Goal: Navigation & Orientation: Find specific page/section

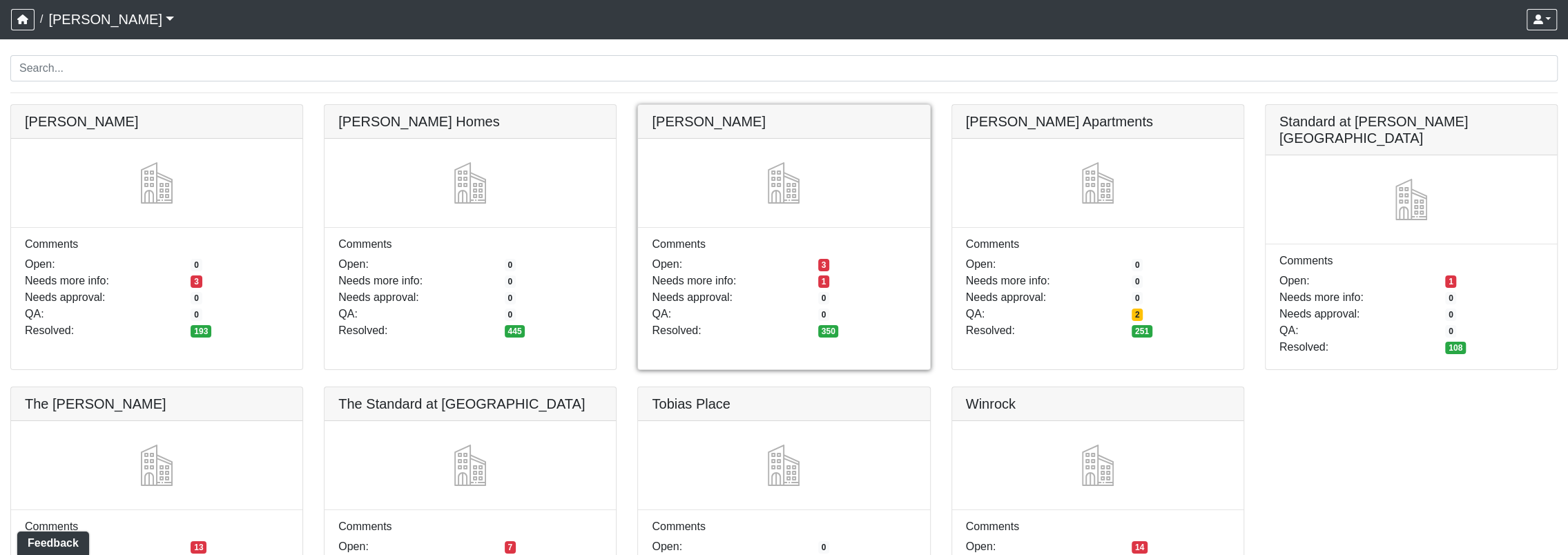
click at [721, 105] on link at bounding box center [784, 105] width 291 height 0
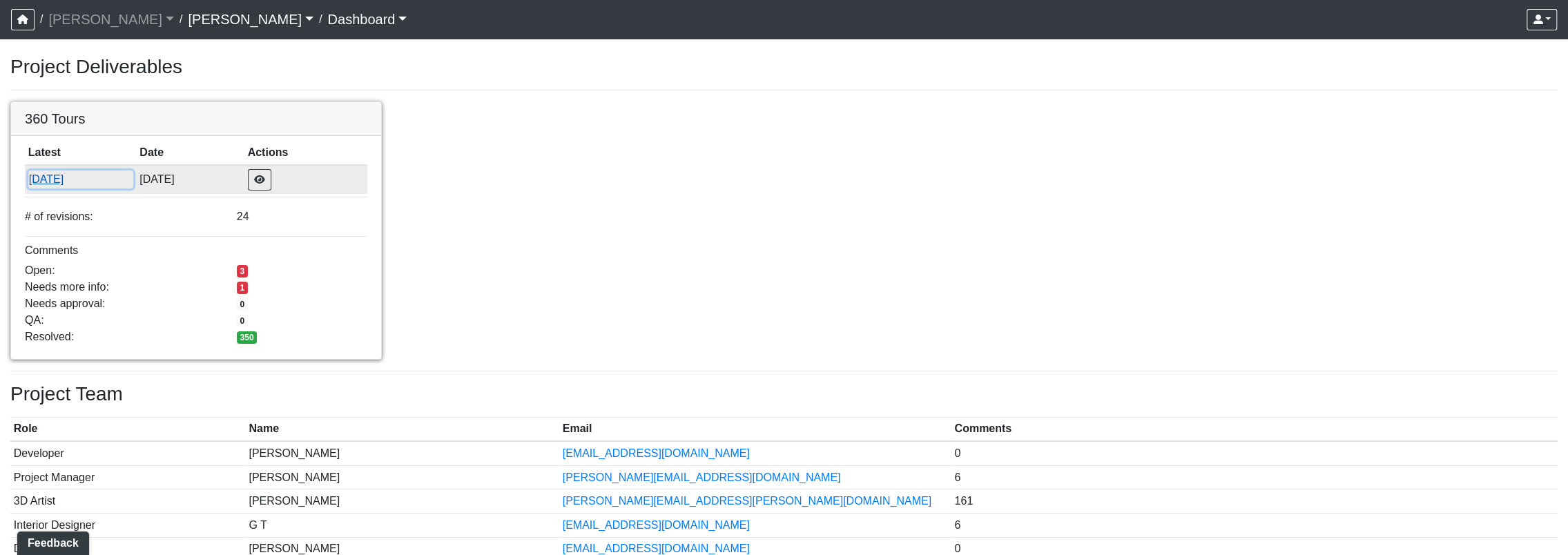
click at [81, 178] on button "[DATE]" at bounding box center [81, 179] width 105 height 18
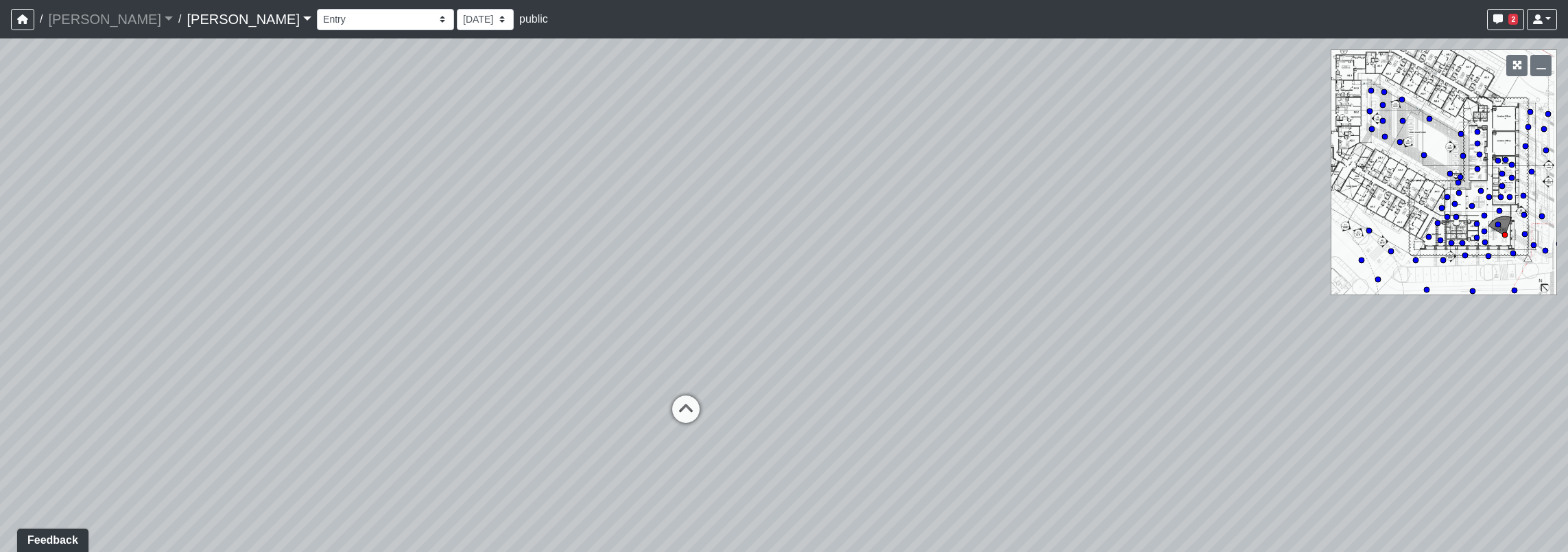
drag, startPoint x: 929, startPoint y: 339, endPoint x: 398, endPoint y: 330, distance: 531.1
click at [398, 330] on div "Loading... Seating Loading... Workroom Entry Loading... Exterior - Leasing Entr…" at bounding box center [784, 295] width 1568 height 513
drag, startPoint x: 1117, startPoint y: 419, endPoint x: 1412, endPoint y: 448, distance: 296.4
click at [1024, 403] on div "Loading... Seating Loading... Workroom Entry Loading... Exterior - Leasing Entr…" at bounding box center [784, 295] width 1568 height 513
drag, startPoint x: 1415, startPoint y: 445, endPoint x: 1409, endPoint y: 395, distance: 50.4
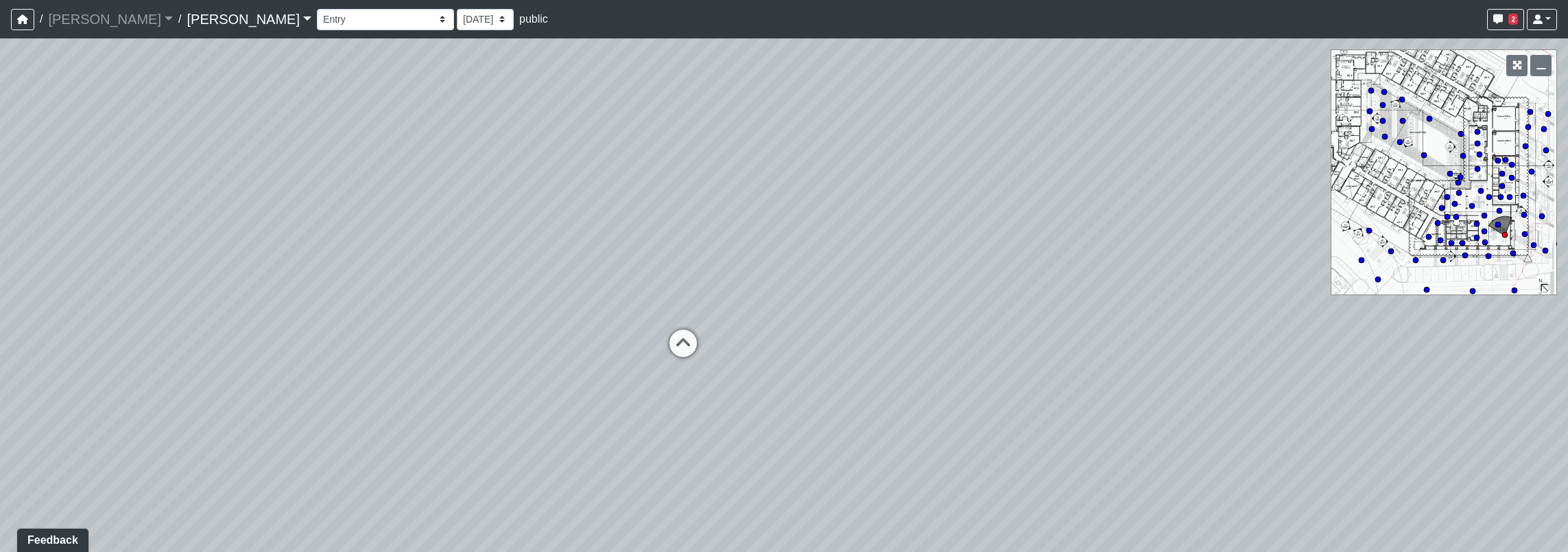
click at [1513, 389] on div "Loading... Seating Loading... Workroom Entry Loading... Exterior - Leasing Entr…" at bounding box center [784, 295] width 1568 height 513
drag, startPoint x: 969, startPoint y: 410, endPoint x: 1570, endPoint y: 401, distance: 601.1
click at [1568, 401] on html "/ Ojala Ojala Loading... / Hayden Hayden Loading... Hayden Hayden Loading... Co…" at bounding box center [784, 276] width 1568 height 552
drag, startPoint x: 961, startPoint y: 455, endPoint x: 1006, endPoint y: 512, distance: 72.6
click at [1006, 512] on div "Loading... Seating Loading... Workroom Entry Loading... Exterior - Leasing Entr…" at bounding box center [784, 295] width 1568 height 513
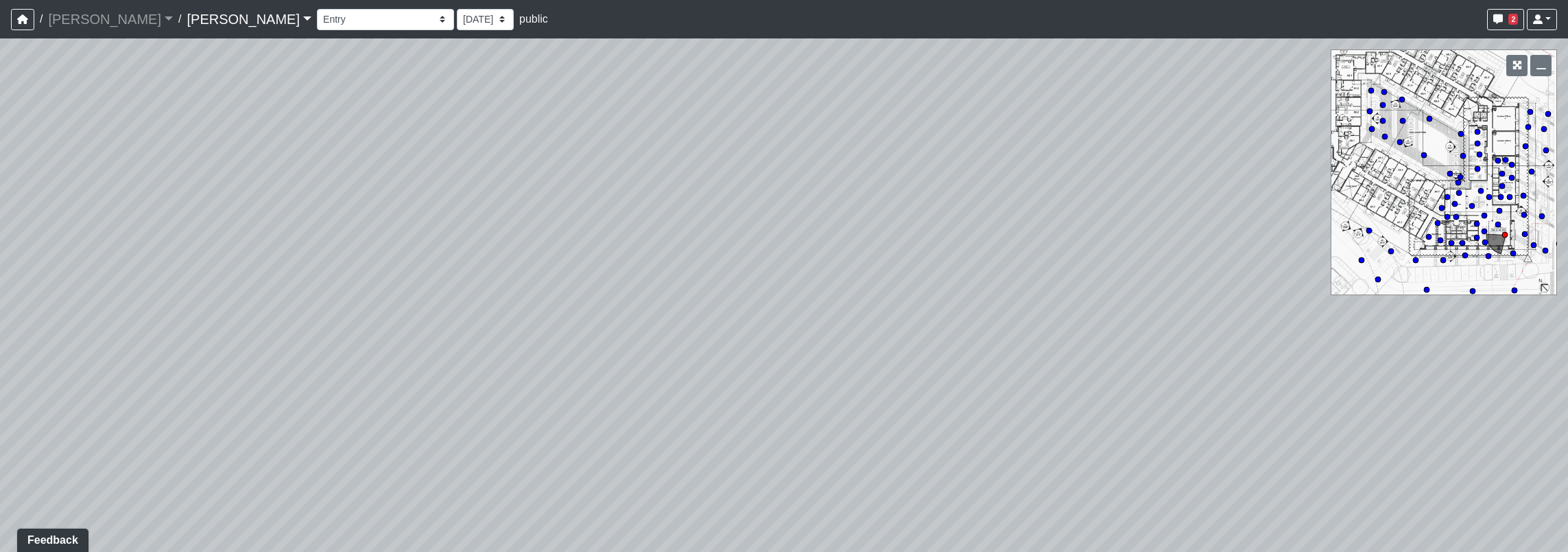
drag, startPoint x: 818, startPoint y: 487, endPoint x: 1134, endPoint y: 253, distance: 393.2
click at [1568, 180] on html "/ Ojala Ojala Loading... / Hayden Hayden Loading... Hayden Hayden Loading... Co…" at bounding box center [784, 276] width 1568 height 552
drag, startPoint x: 856, startPoint y: 254, endPoint x: 34, endPoint y: 423, distance: 839.2
click at [34, 423] on div "Loading... Seating Loading... Workroom Entry Loading... Exterior - Leasing Entr…" at bounding box center [784, 295] width 1568 height 513
drag, startPoint x: 768, startPoint y: 321, endPoint x: 530, endPoint y: 503, distance: 299.6
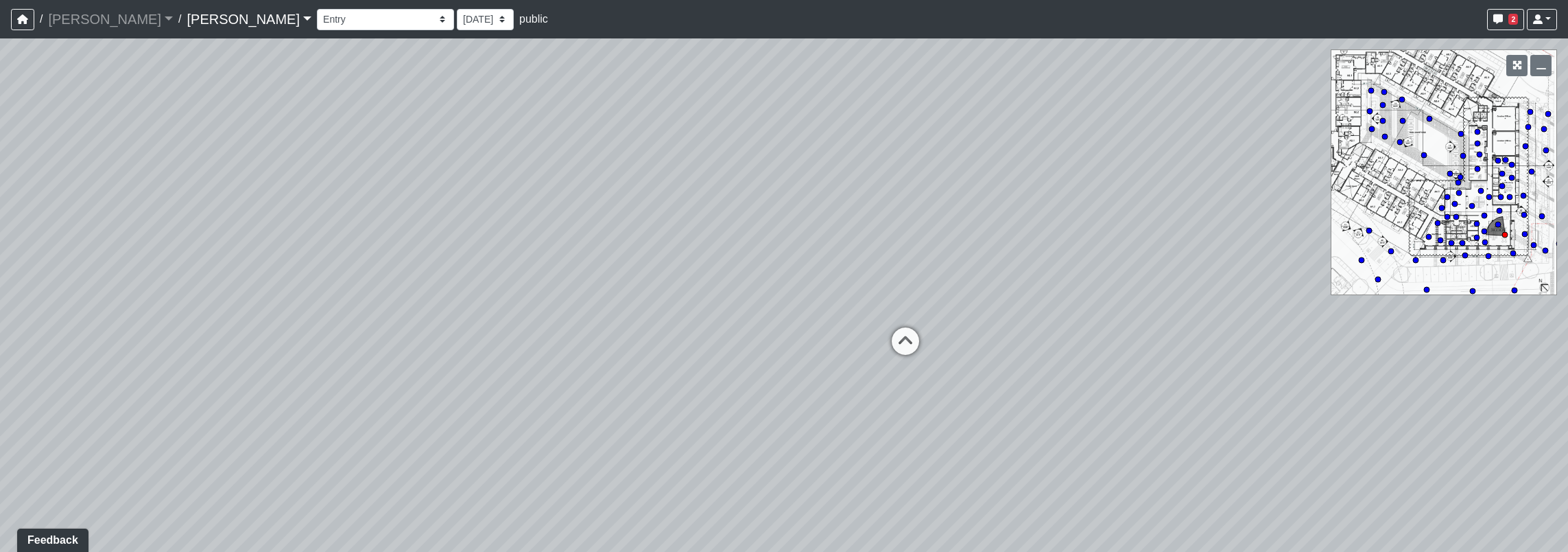
click at [530, 503] on div "Loading... Seating Loading... Workroom Entry Loading... Exterior - Leasing Entr…" at bounding box center [784, 295] width 1568 height 513
click at [846, 364] on icon at bounding box center [858, 372] width 42 height 42
drag, startPoint x: 1204, startPoint y: 441, endPoint x: 708, endPoint y: 498, distance: 499.3
click at [708, 498] on div "Loading... Seating Loading... Workroom Entry Loading... Exterior - Leasing Entr…" at bounding box center [784, 295] width 1568 height 513
click at [548, 352] on icon at bounding box center [562, 371] width 42 height 42
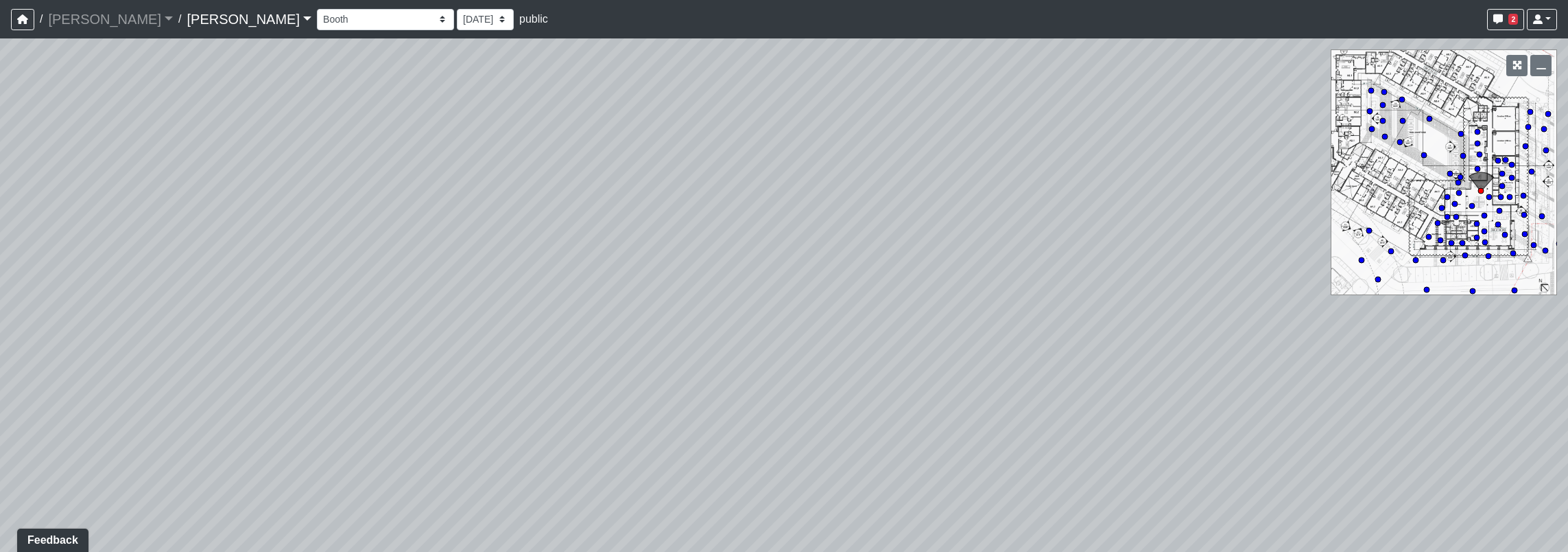
drag, startPoint x: 969, startPoint y: 358, endPoint x: 896, endPoint y: 15, distance: 350.7
click at [896, 15] on div "/ Ojala Ojala Loading... / Hayden Hayden Loading... Hayden Hayden Loading... Co…" at bounding box center [784, 276] width 1568 height 552
drag, startPoint x: 1220, startPoint y: 362, endPoint x: -3, endPoint y: 298, distance: 1224.7
click at [0, 298] on html "/ Ojala Ojala Loading... / Hayden Hayden Loading... Hayden Hayden Loading... Co…" at bounding box center [784, 276] width 1568 height 552
drag, startPoint x: 826, startPoint y: 475, endPoint x: 815, endPoint y: 534, distance: 60.0
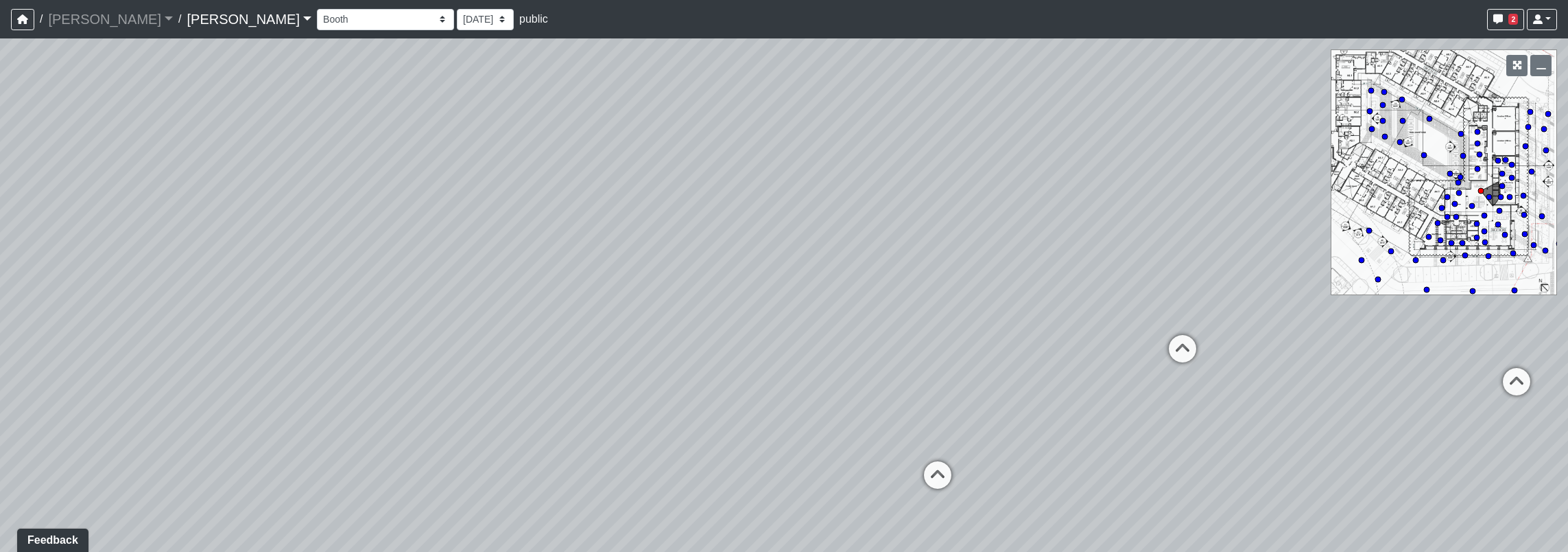
click at [815, 534] on div "Loading... Seating Loading... Workroom Entry Loading... Exterior - Leasing Entr…" at bounding box center [784, 295] width 1568 height 513
drag, startPoint x: 1259, startPoint y: 415, endPoint x: 316, endPoint y: 362, distance: 944.5
click at [317, 364] on div "Loading... Seating Loading... Workroom Entry Loading... Exterior - Leasing Entr…" at bounding box center [784, 295] width 1568 height 513
drag, startPoint x: 983, startPoint y: 367, endPoint x: 187, endPoint y: 324, distance: 797.2
click at [187, 324] on div "Loading... Seating Loading... Workroom Entry Loading... Exterior - Leasing Entr…" at bounding box center [784, 295] width 1568 height 513
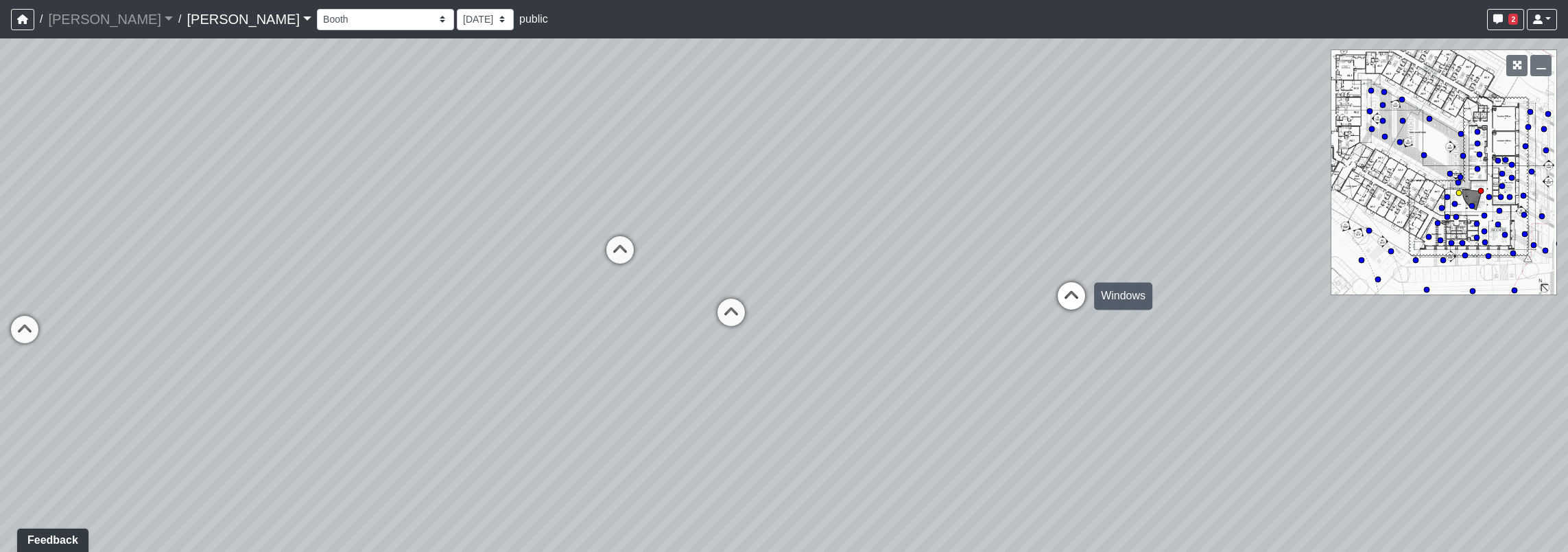
click at [1073, 307] on icon at bounding box center [1072, 303] width 42 height 42
drag, startPoint x: 778, startPoint y: 267, endPoint x: 909, endPoint y: 446, distance: 221.8
click at [909, 446] on div "Loading... Seating Loading... Workroom Entry Loading... Exterior - Leasing Entr…" at bounding box center [784, 295] width 1568 height 513
drag, startPoint x: 609, startPoint y: 376, endPoint x: 1477, endPoint y: 281, distance: 873.2
click at [1477, 281] on div "Loading... Seating Loading... Workroom Entry Loading... Exterior - Leasing Entr…" at bounding box center [784, 295] width 1568 height 513
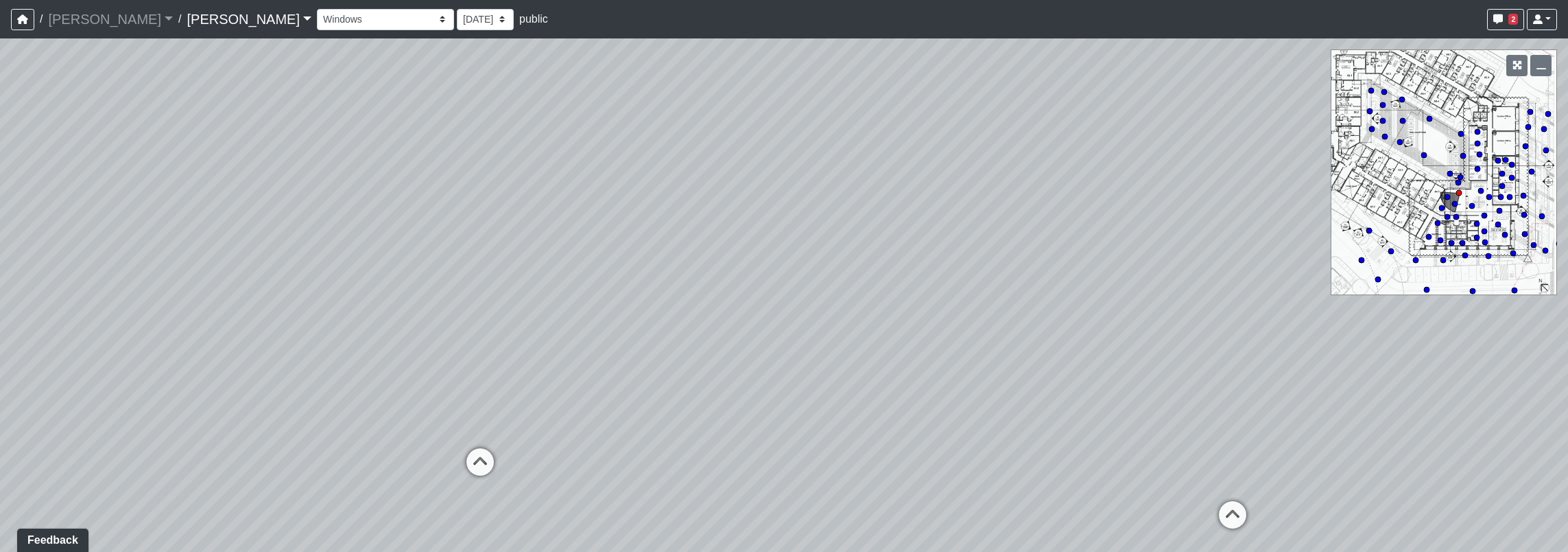
drag, startPoint x: 957, startPoint y: 318, endPoint x: 30, endPoint y: 327, distance: 927.0
click at [0, 325] on html "/ Ojala Ojala Loading... / Hayden Hayden Loading... Hayden Hayden Loading... Co…" at bounding box center [784, 276] width 1568 height 552
drag, startPoint x: 984, startPoint y: 871, endPoint x: 53, endPoint y: 526, distance: 992.9
click at [0, 231] on html "/ Ojala Ojala Loading... / Hayden Hayden Loading... Hayden Hayden Loading... Co…" at bounding box center [784, 276] width 1568 height 552
drag, startPoint x: 1034, startPoint y: 276, endPoint x: 0, endPoint y: 363, distance: 1037.7
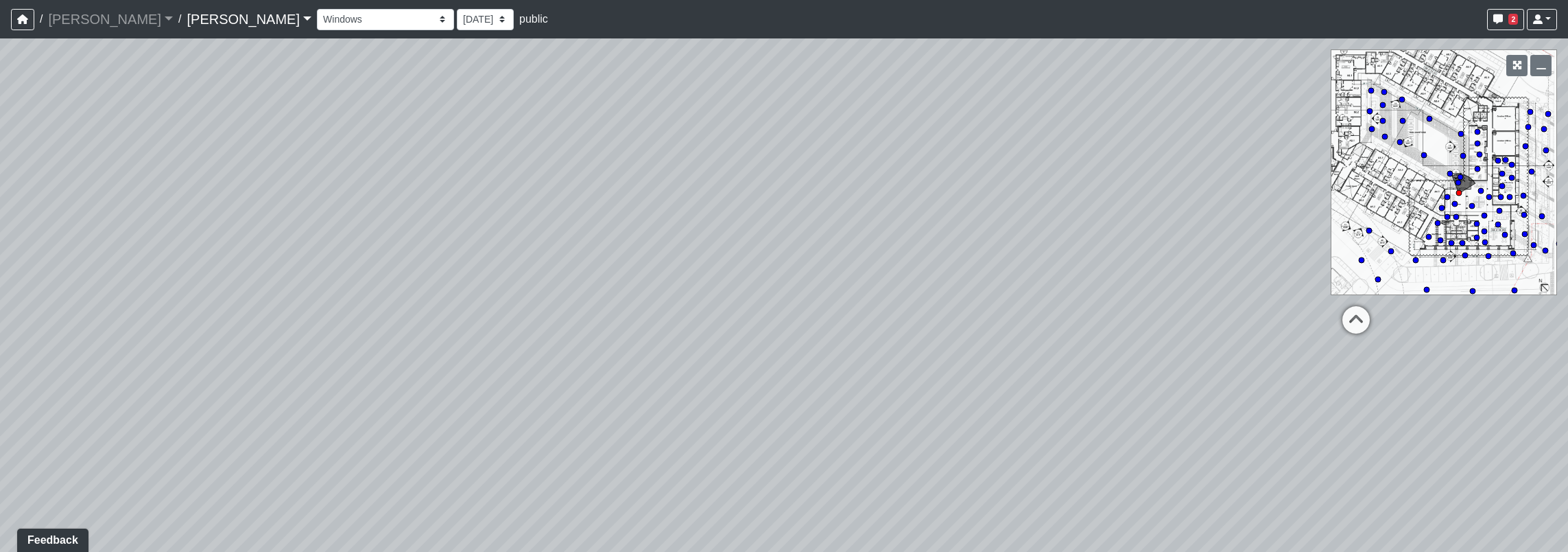
click at [0, 364] on html "/ Ojala Ojala Loading... / Hayden Hayden Loading... Hayden Hayden Loading... Co…" at bounding box center [784, 276] width 1568 height 552
drag, startPoint x: 1204, startPoint y: 412, endPoint x: 22, endPoint y: 325, distance: 1185.2
click at [21, 325] on div "Loading... Seating Loading... Workroom Entry Loading... Exterior - Leasing Entr…" at bounding box center [784, 295] width 1568 height 513
drag, startPoint x: 1024, startPoint y: 294, endPoint x: 74, endPoint y: 471, distance: 966.3
click at [0, 488] on html "/ Ojala Ojala Loading... / Hayden Hayden Loading... Hayden Hayden Loading... Co…" at bounding box center [784, 276] width 1568 height 552
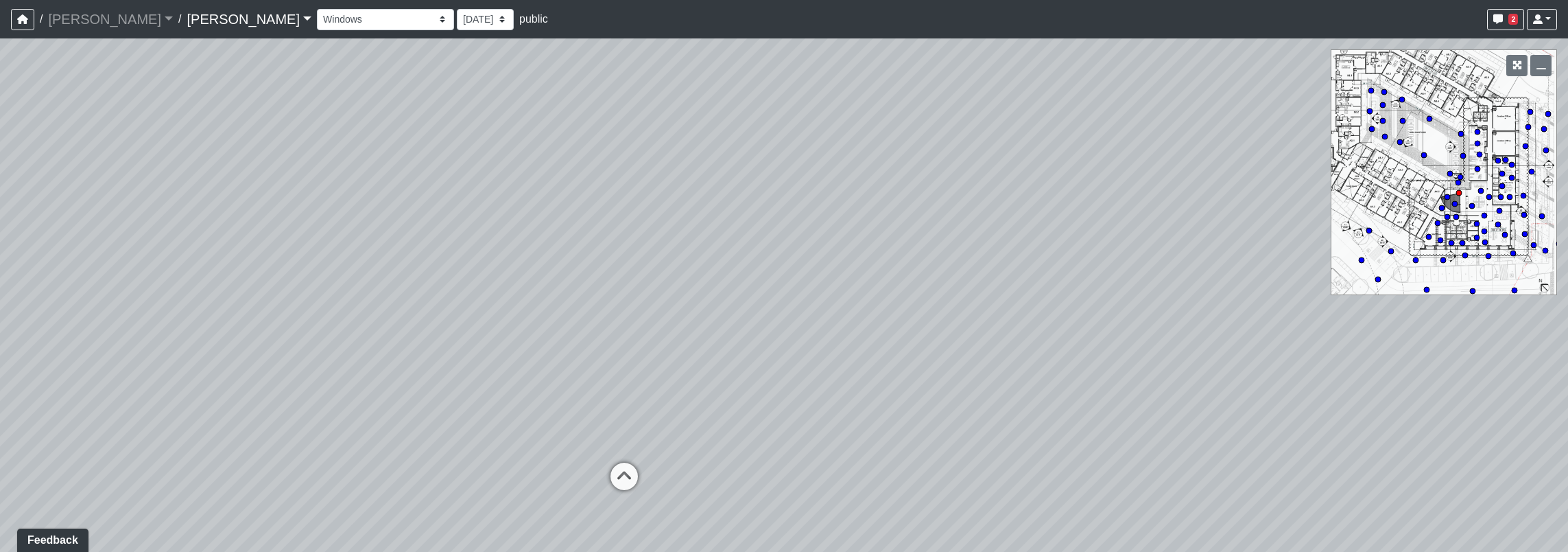
drag, startPoint x: 931, startPoint y: 279, endPoint x: 630, endPoint y: 277, distance: 301.0
click at [630, 277] on div "Loading... Seating Loading... Workroom Entry Loading... Exterior - Leasing Entr…" at bounding box center [784, 295] width 1568 height 513
click at [614, 474] on icon at bounding box center [624, 484] width 42 height 42
drag, startPoint x: 1086, startPoint y: 372, endPoint x: 571, endPoint y: 351, distance: 515.4
click at [571, 351] on div "Loading... Seating Loading... Workroom Entry Loading... Exterior - Leasing Entr…" at bounding box center [784, 295] width 1568 height 513
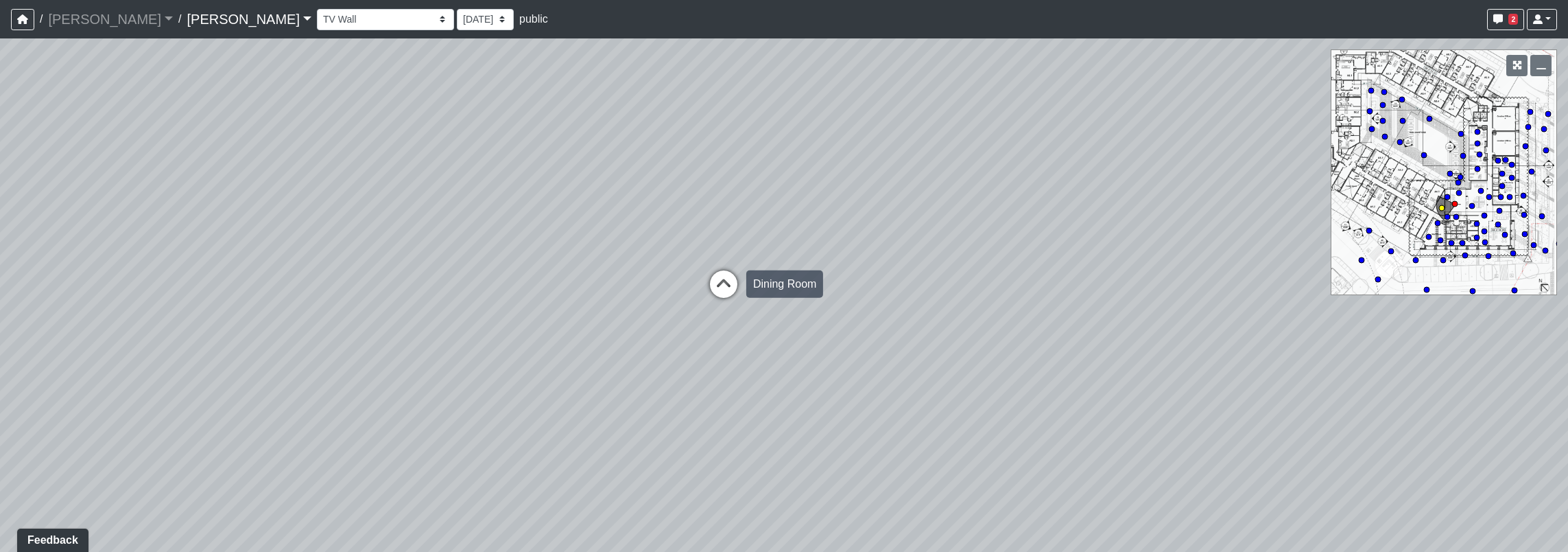
click at [720, 287] on icon at bounding box center [724, 291] width 42 height 42
drag, startPoint x: 1208, startPoint y: 388, endPoint x: 234, endPoint y: 124, distance: 1009.1
click at [234, 124] on div "Loading... Seating Loading... Workroom Entry Loading... Exterior - Leasing Entr…" at bounding box center [784, 295] width 1568 height 513
drag, startPoint x: 1036, startPoint y: 238, endPoint x: 194, endPoint y: -69, distance: 896.2
click at [194, 0] on html "/ Ojala Ojala Loading... / Hayden Hayden Loading... Hayden Hayden Loading... Co…" at bounding box center [784, 276] width 1568 height 552
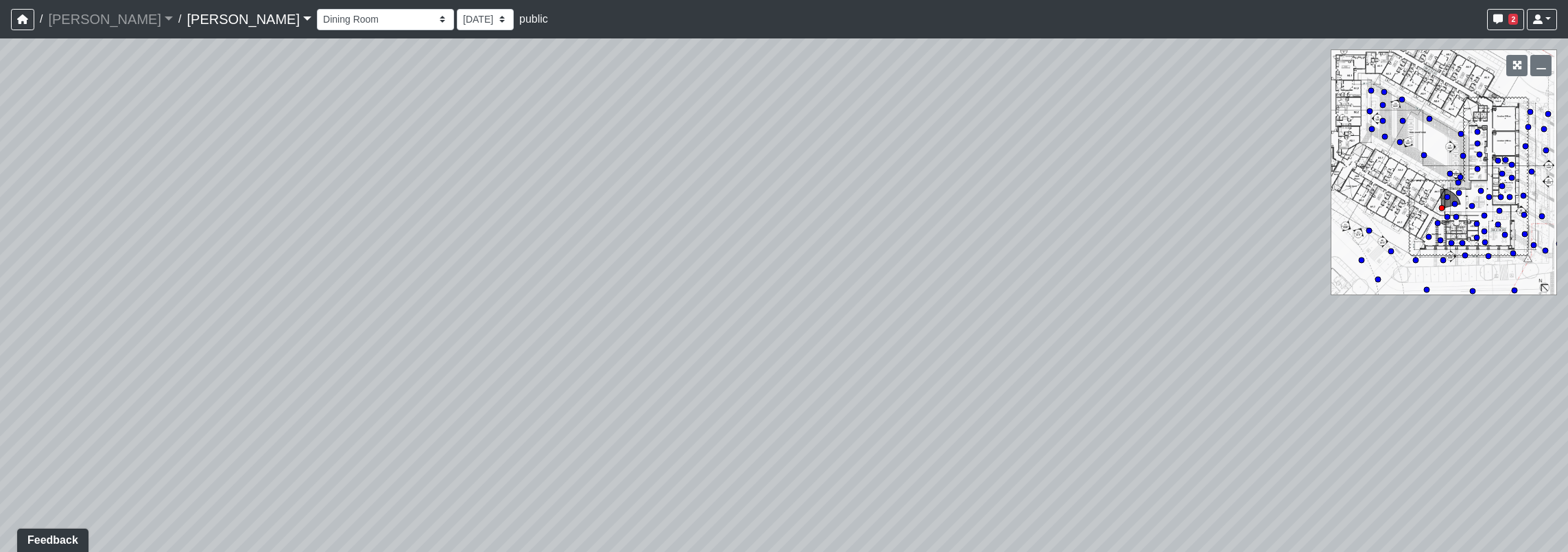
drag, startPoint x: 1043, startPoint y: 291, endPoint x: 885, endPoint y: 143, distance: 216.5
click at [1306, 0] on html "/ Ojala Ojala Loading... / Hayden Hayden Loading... Hayden Hayden Loading... Co…" at bounding box center [784, 276] width 1568 height 552
drag, startPoint x: 1375, startPoint y: 88, endPoint x: 1479, endPoint y: 29, distance: 119.6
click at [1479, 29] on div "/ Ojala Ojala Loading... / Hayden Hayden Loading... Hayden Hayden Loading... Co…" at bounding box center [784, 276] width 1568 height 552
drag, startPoint x: 997, startPoint y: 392, endPoint x: 932, endPoint y: 410, distance: 67.4
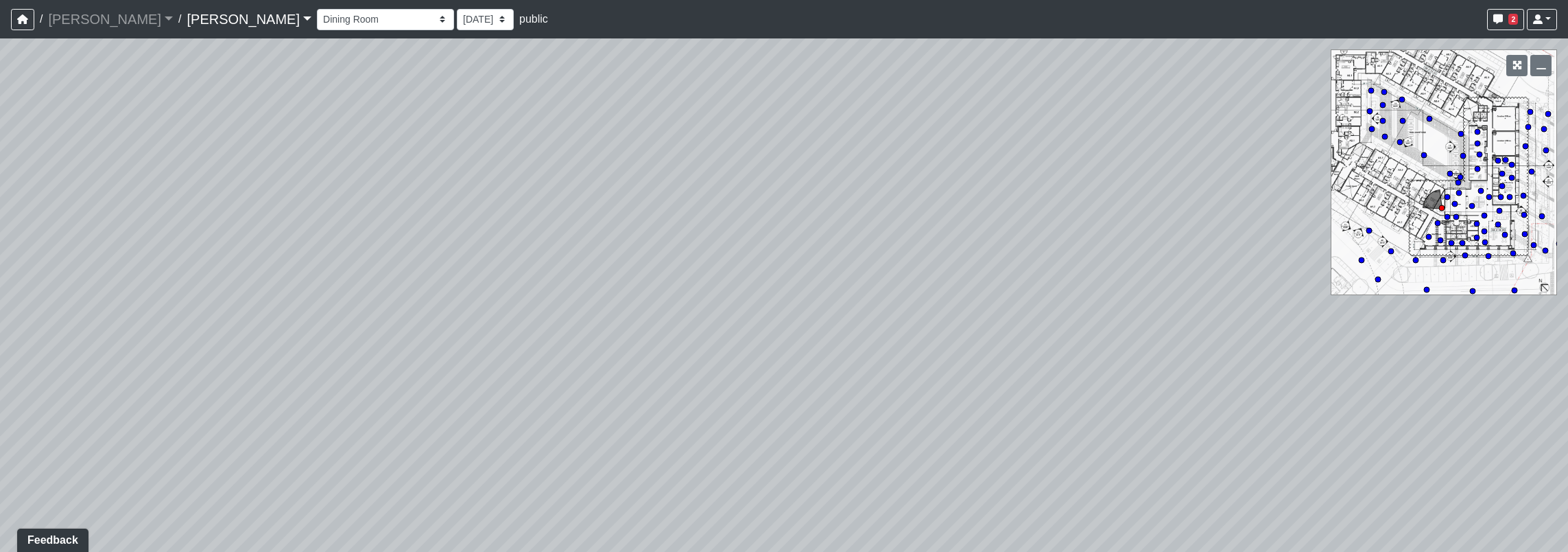
click at [1061, 551] on html "/ Ojala Ojala Loading... / Hayden Hayden Loading... Hayden Hayden Loading... Co…" at bounding box center [784, 276] width 1568 height 552
drag, startPoint x: 803, startPoint y: 278, endPoint x: 1256, endPoint y: 181, distance: 463.3
click at [1256, 181] on div "Loading... Seating Loading... Workroom Entry Loading... Exterior - Leasing Entr…" at bounding box center [784, 295] width 1568 height 513
drag, startPoint x: 879, startPoint y: 181, endPoint x: 1236, endPoint y: 484, distance: 468.2
click at [1499, 551] on html "/ Ojala Ojala Loading... / Hayden Hayden Loading... Hayden Hayden Loading... Co…" at bounding box center [784, 276] width 1568 height 552
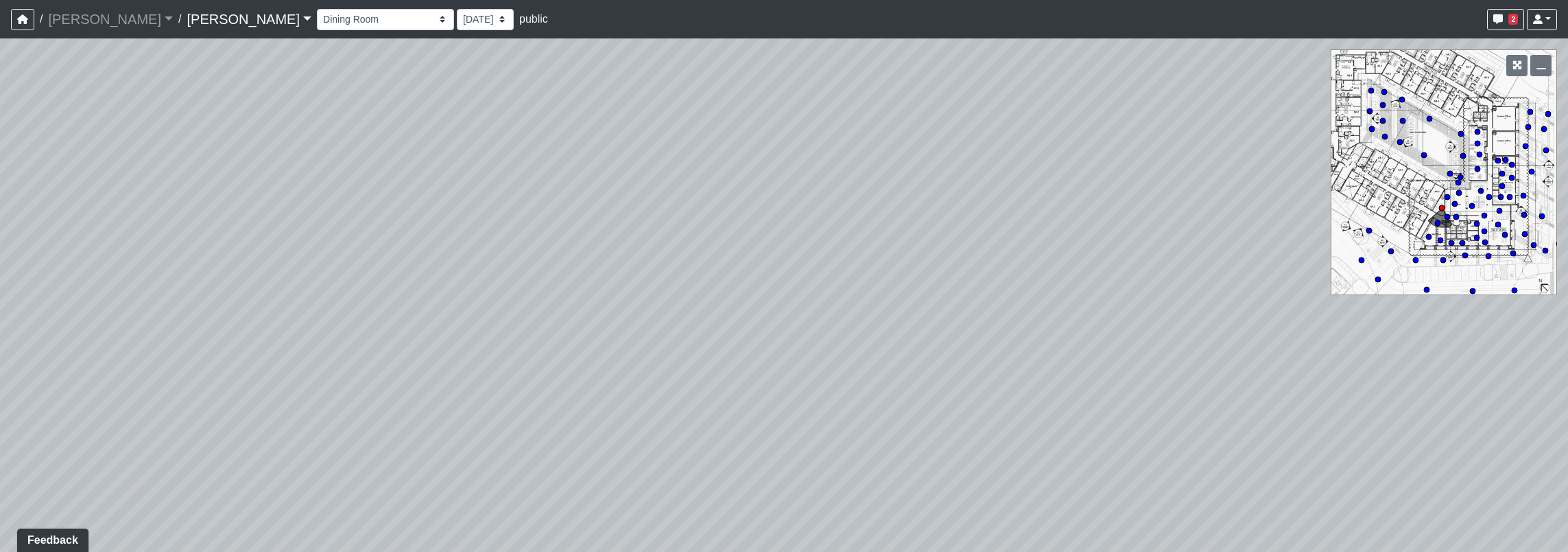
drag, startPoint x: 644, startPoint y: 267, endPoint x: 755, endPoint y: 325, distance: 125.2
click at [1214, 304] on div "Loading... Seating Loading... Workroom Entry Loading... Exterior - Leasing Entr…" at bounding box center [784, 295] width 1568 height 513
drag, startPoint x: 707, startPoint y: 334, endPoint x: 1200, endPoint y: 404, distance: 497.9
click at [1200, 404] on div "Loading... Seating Loading... Workroom Entry Loading... Exterior - Leasing Entr…" at bounding box center [784, 295] width 1568 height 513
drag, startPoint x: 1025, startPoint y: 383, endPoint x: 960, endPoint y: 335, distance: 80.8
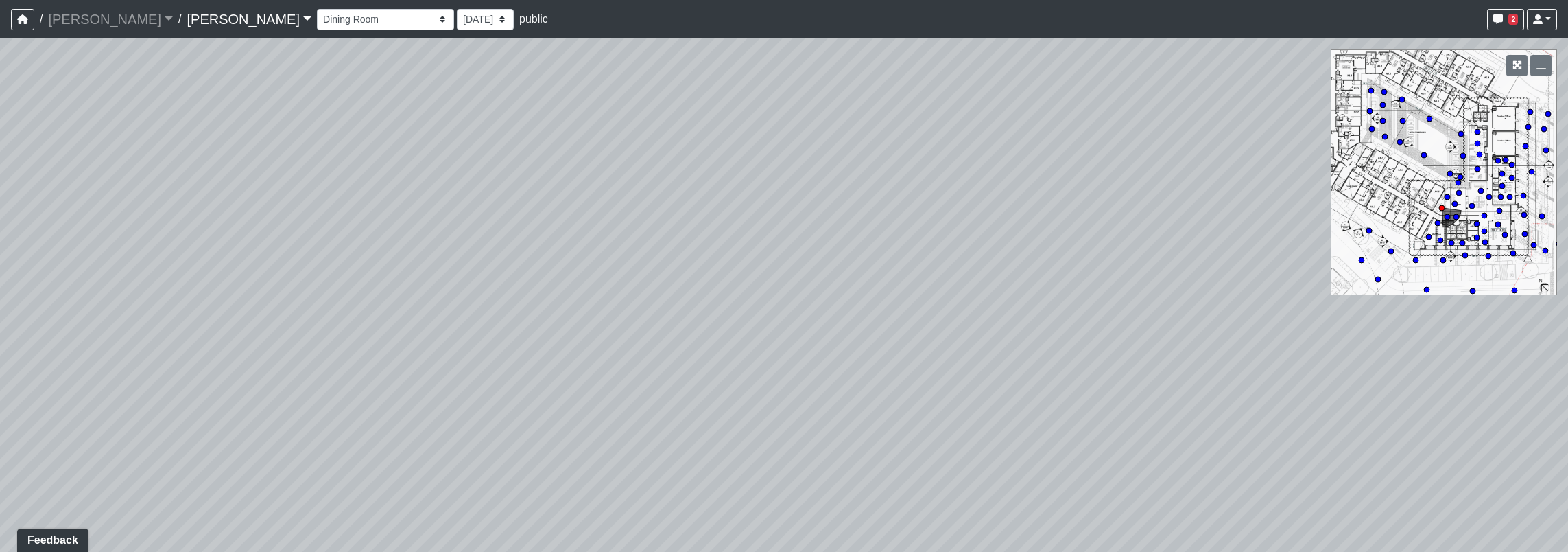
click at [1135, 386] on div "Loading... Seating Loading... Workroom Entry Loading... Exterior - Leasing Entr…" at bounding box center [784, 295] width 1568 height 513
drag
click at [1139, 210] on div "Loading... Seating Loading... Workroom Entry Loading... Exterior - Leasing Entr…" at bounding box center [784, 295] width 1568 height 513
click at [507, 445] on icon at bounding box center [509, 460] width 42 height 42
click at [982, 375] on div "Loading... Seating Loading... Workroom Entry Loading... Exterior - Leasing Entr…" at bounding box center [784, 295] width 1568 height 513
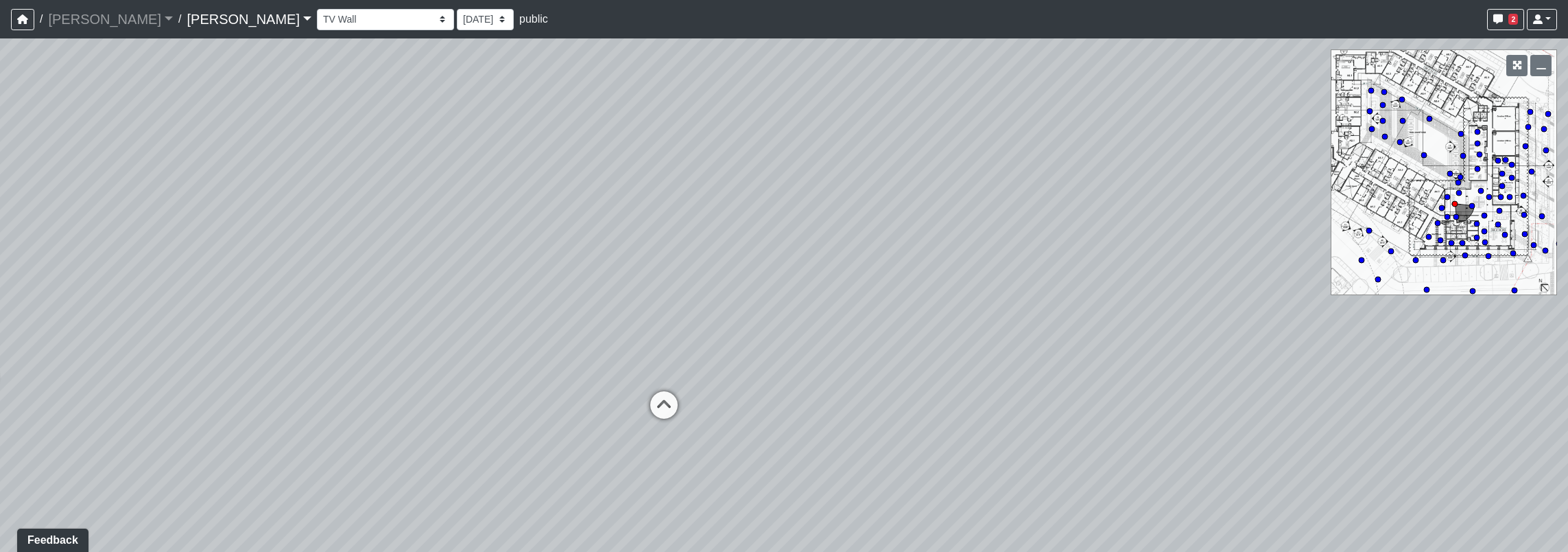
drag, startPoint x: 879, startPoint y: 395, endPoint x: 11, endPoint y: 438, distance: 869.1
click at [11, 438] on div "Loading... Seating Loading... Workroom Entry Loading... Exterior - Leasing Entr…" at bounding box center [784, 295] width 1568 height 513
click at [676, 445] on icon at bounding box center [671, 443] width 42 height 42
drag, startPoint x: 1103, startPoint y: 440, endPoint x: 695, endPoint y: 427, distance: 408.2
click at [693, 424] on div "Loading... Seating Loading... Workroom Entry Loading... Exterior - Leasing Entr…" at bounding box center [784, 295] width 1568 height 513
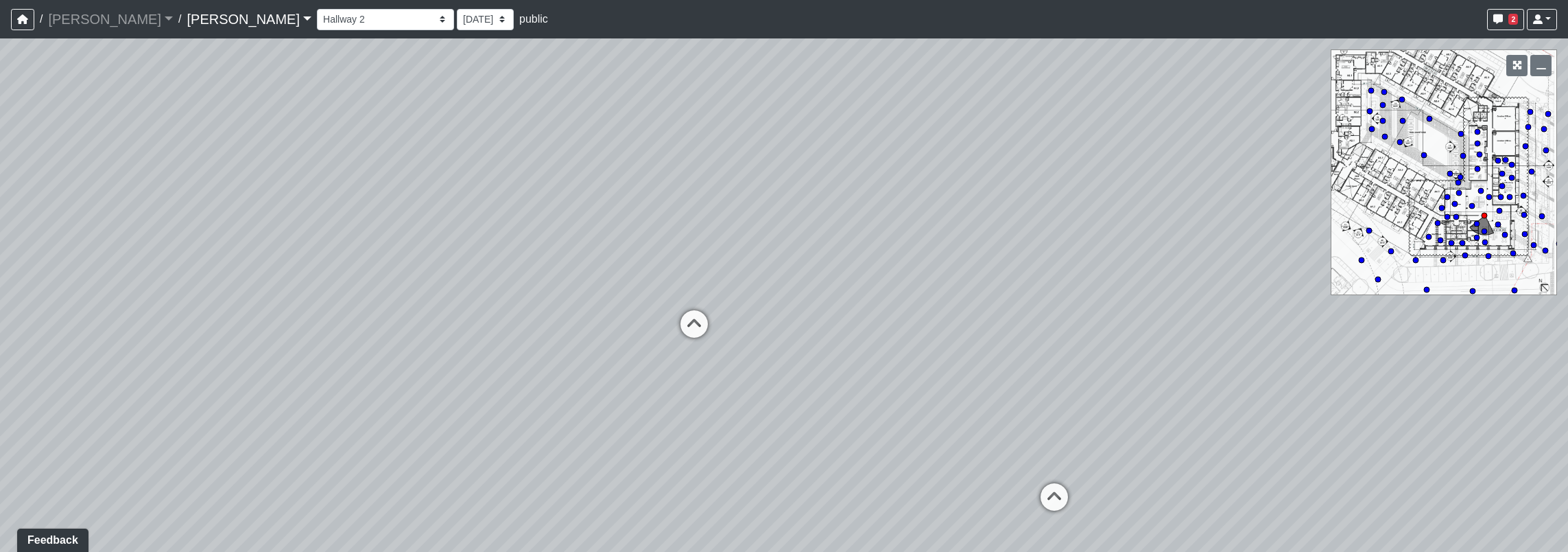
drag, startPoint x: 1220, startPoint y: 473, endPoint x: 908, endPoint y: 467, distance: 312.1
click at [908, 467] on div "Loading... Seating Loading... Workroom Entry Loading... Exterior - Leasing Entr…" at bounding box center [784, 295] width 1568 height 513
click at [1049, 486] on icon at bounding box center [1055, 504] width 42 height 42
click at [503, 421] on div "Loading... Seating Loading... Workroom Entry Loading... Exterior - Leasing Entr…" at bounding box center [784, 295] width 1568 height 513
click at [213, 387] on div "Loading... Seating Loading... Workroom Entry Loading... Exterior - Leasing Entr…" at bounding box center [784, 295] width 1568 height 513
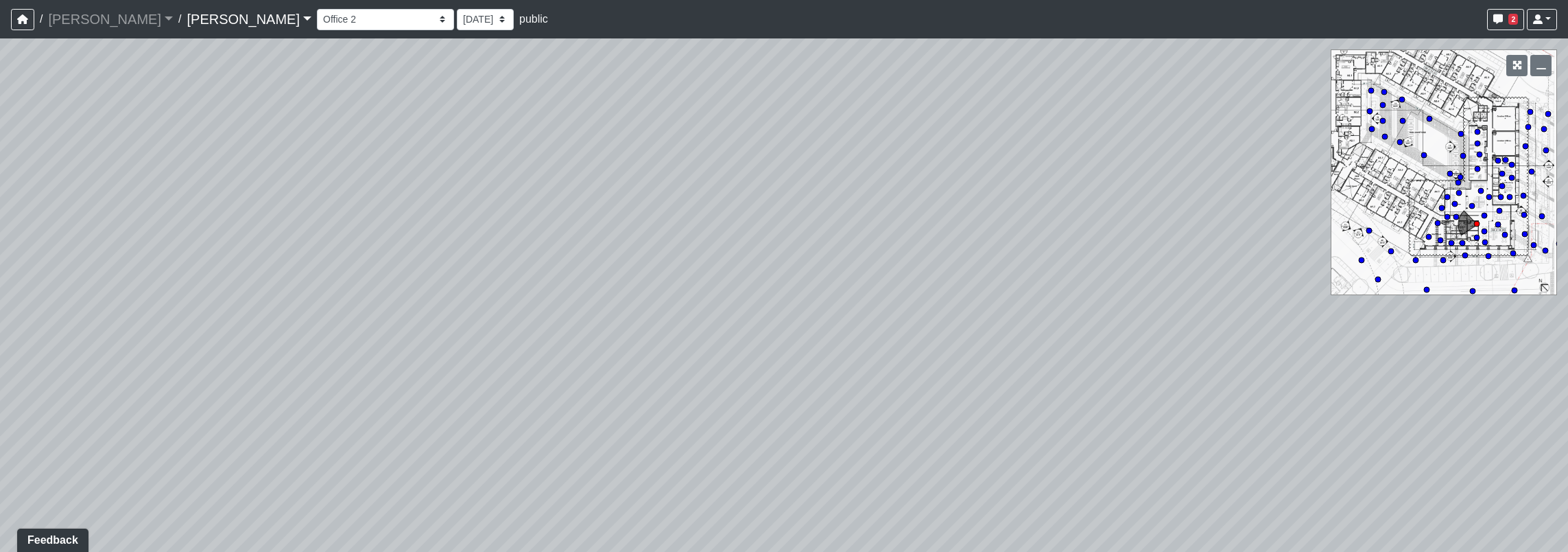
click at [1129, 291] on div "Loading... Seating Loading... Workroom Entry Loading... Exterior - Leasing Entr…" at bounding box center [784, 295] width 1568 height 513
click at [1420, 275] on div "Loading... Seating Loading... Workroom Entry Loading... Exterior - Leasing Entr…" at bounding box center [784, 295] width 1568 height 513
click at [1470, 281] on div "Loading... Seating Loading... Workroom Entry Loading... Exterior - Leasing Entr…" at bounding box center [784, 295] width 1568 height 513
click at [935, 445] on div "Loading... Seating Loading... Workroom Entry Loading... Exterior - Leasing Entr…" at bounding box center [784, 295] width 1568 height 513
click at [1362, 327] on div "Loading... Seating Loading... Workroom Entry Loading... Exterior - Leasing Entr…" at bounding box center [784, 295] width 1568 height 513
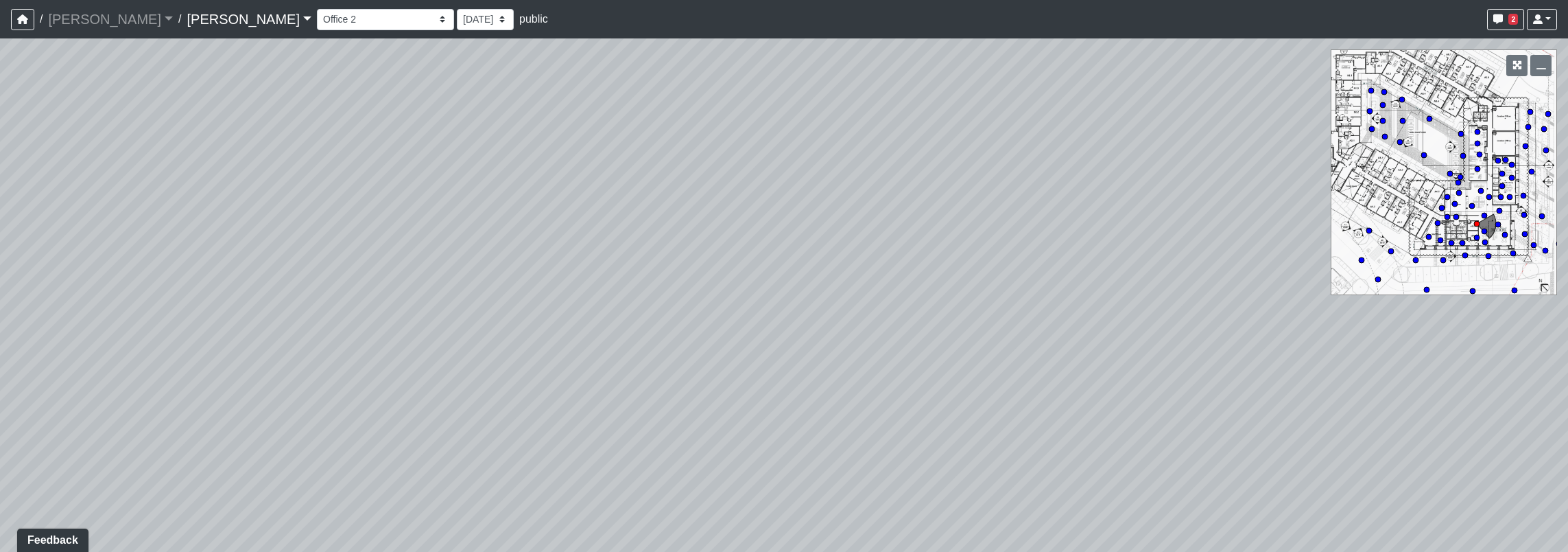
click at [1251, 156] on div "Loading... Seating Loading... Workroom Entry Loading... Exterior - Leasing Entr…" at bounding box center [784, 295] width 1568 height 513
click at [1245, 401] on div "Loading... Seating Loading... Workroom Entry Loading... Exterior - Leasing Entr…" at bounding box center [784, 295] width 1568 height 513
click at [666, 154] on icon at bounding box center [664, 143] width 42 height 42
click at [0, 390] on html "/ Ojala Ojala Loading... / Hayden Hayden Loading... Hayden Hayden Loading... Co…" at bounding box center [784, 276] width 1568 height 552
click at [821, 551] on html "/ Ojala Ojala Loading... / Hayden Hayden Loading... Hayden Hayden Loading... Co…" at bounding box center [784, 276] width 1568 height 552
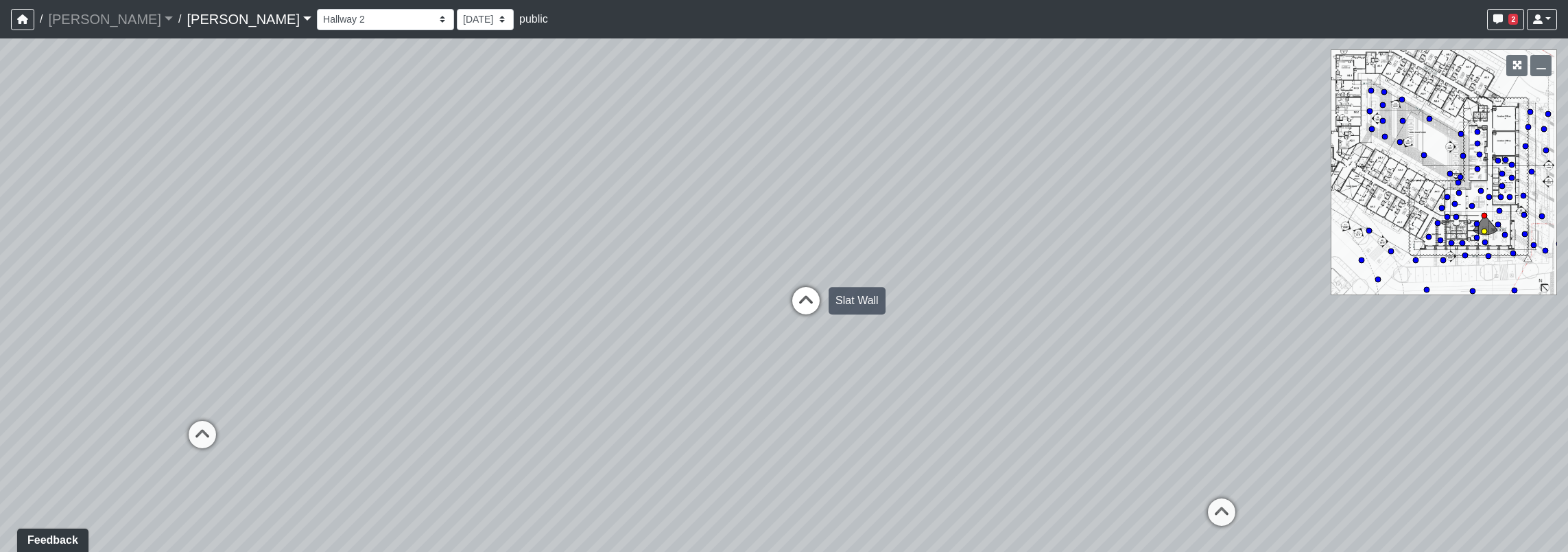
click at [806, 300] on icon at bounding box center [807, 308] width 42 height 42
click at [455, 397] on div "Loading... Seating Loading... Workroom Entry Loading... Exterior - Leasing Entr…" at bounding box center [784, 295] width 1568 height 513
click at [798, 415] on div "Loading... Seating Loading... Workroom Entry Loading... Exterior - Leasing Entr…" at bounding box center [784, 295] width 1568 height 513
click at [49, 341] on div "Loading... Seating Loading... Workroom Entry Loading... Exterior - Leasing Entr…" at bounding box center [784, 295] width 1568 height 513
click at [746, 234] on icon at bounding box center [748, 250] width 42 height 42
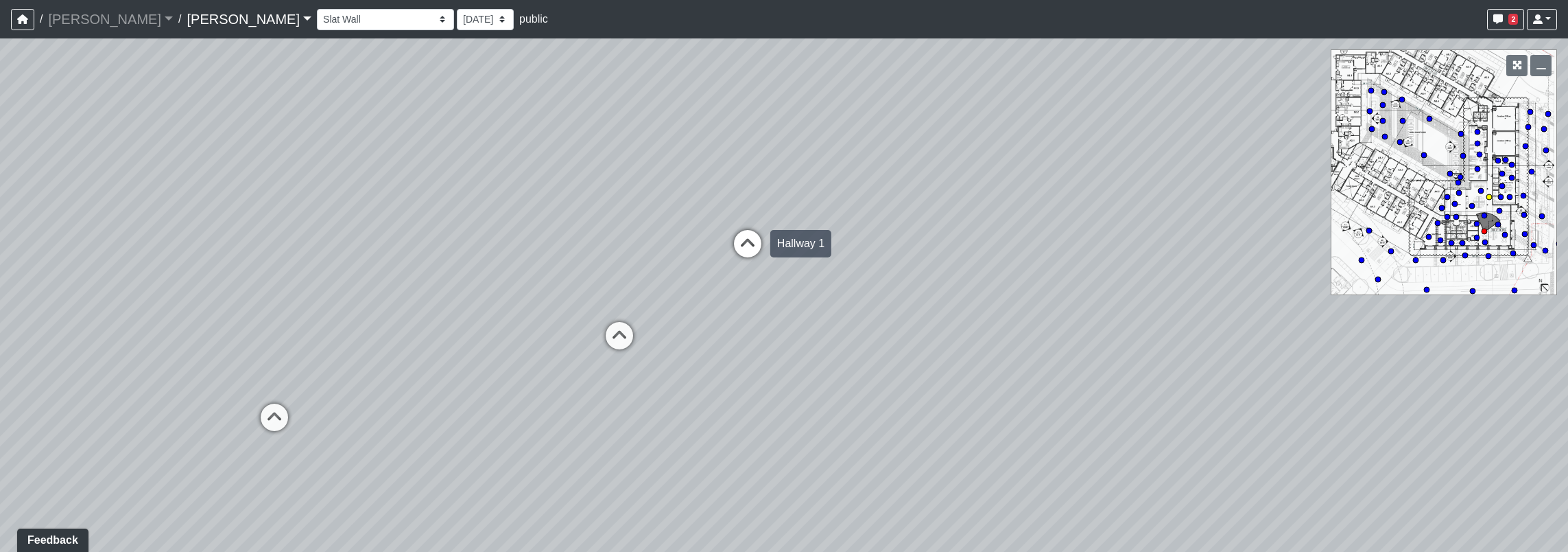
select select "9Bo8ZQpAzsGhNdfKidJscR"
click at [986, 328] on div "Loading... Seating Loading... Workroom Entry Loading... Exterior - Leasing Entr…" at bounding box center [784, 295] width 1568 height 513
click at [1529, 430] on div "Loading... Seating Loading... Workroom Entry Loading... Exterior - Leasing Entr…" at bounding box center [784, 295] width 1568 height 513
click at [1495, 321] on div "Loading... Seating Loading... Workroom Entry Loading... Exterior - Leasing Entr…" at bounding box center [784, 295] width 1568 height 513
click at [927, 273] on div "Loading... Seating Loading... Workroom Entry Loading... Exterior - Leasing Entr…" at bounding box center [784, 295] width 1568 height 513
